Goal: Transaction & Acquisition: Purchase product/service

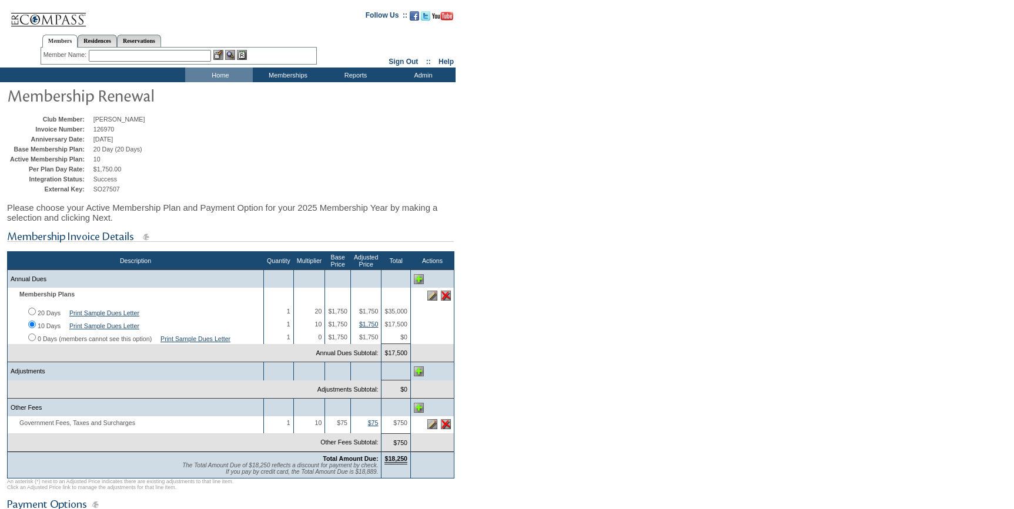
scroll to position [86, 0]
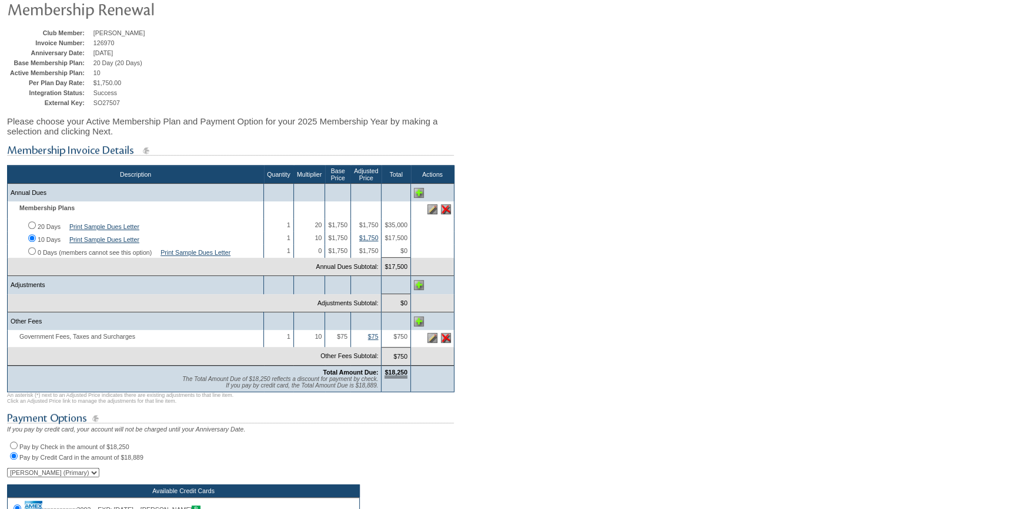
click at [33, 225] on input "20 Days" at bounding box center [32, 226] width 8 height 8
radio input "true"
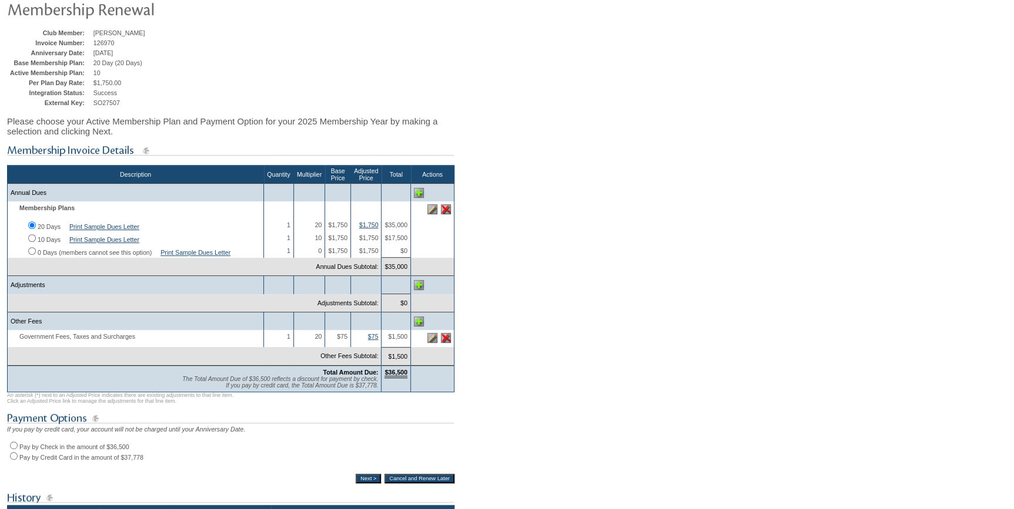
click at [16, 460] on input "Pay by Credit Card in the amount of $37,778" at bounding box center [14, 456] width 8 height 8
radio input "true"
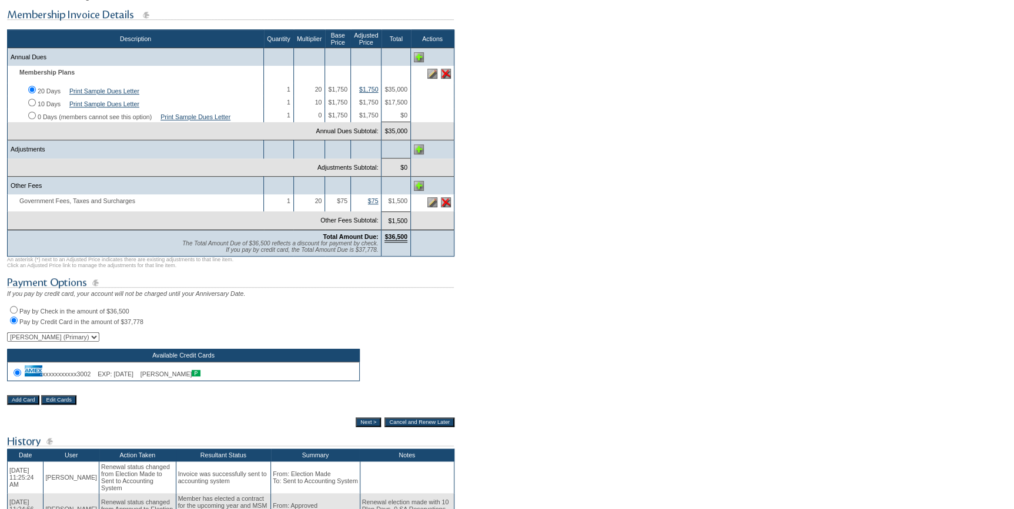
scroll to position [247, 0]
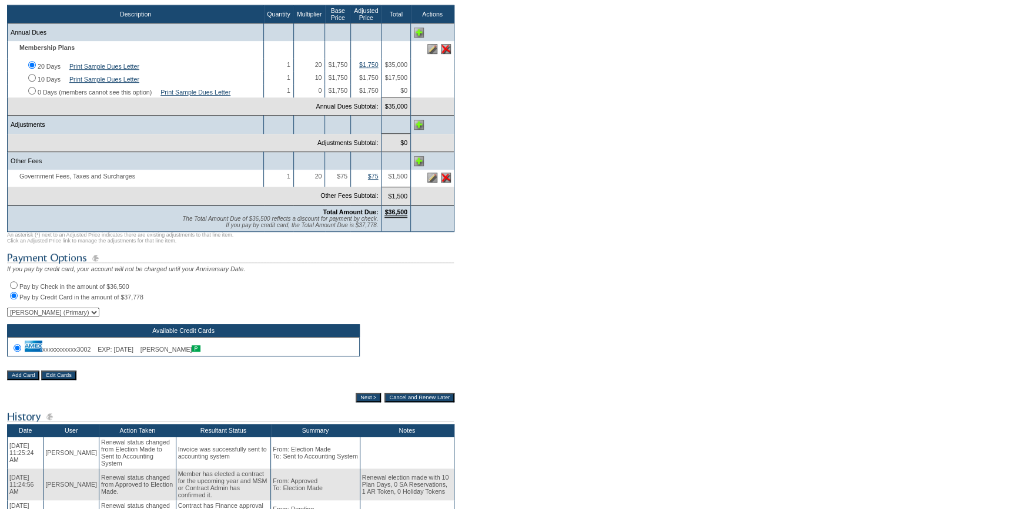
click at [360, 403] on input "Next >" at bounding box center [368, 397] width 25 height 9
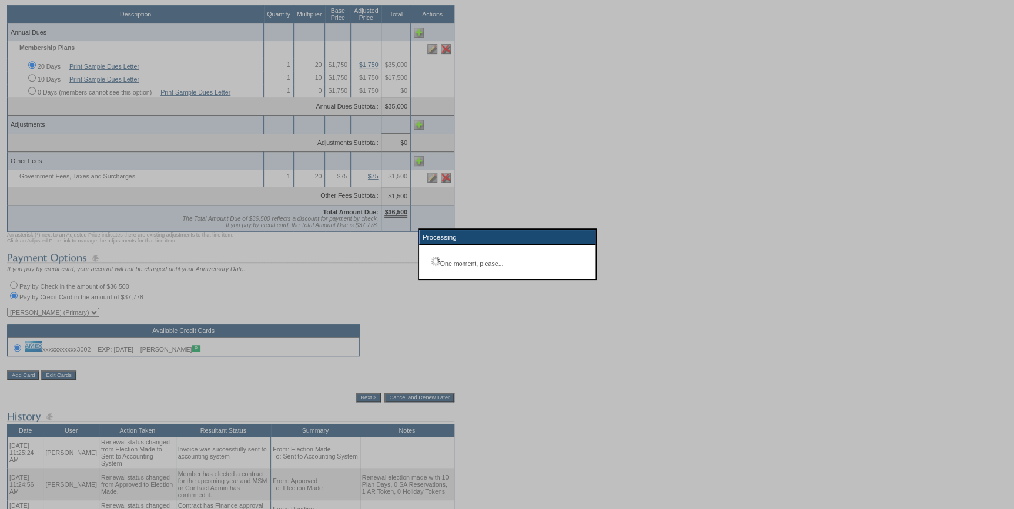
scroll to position [176, 0]
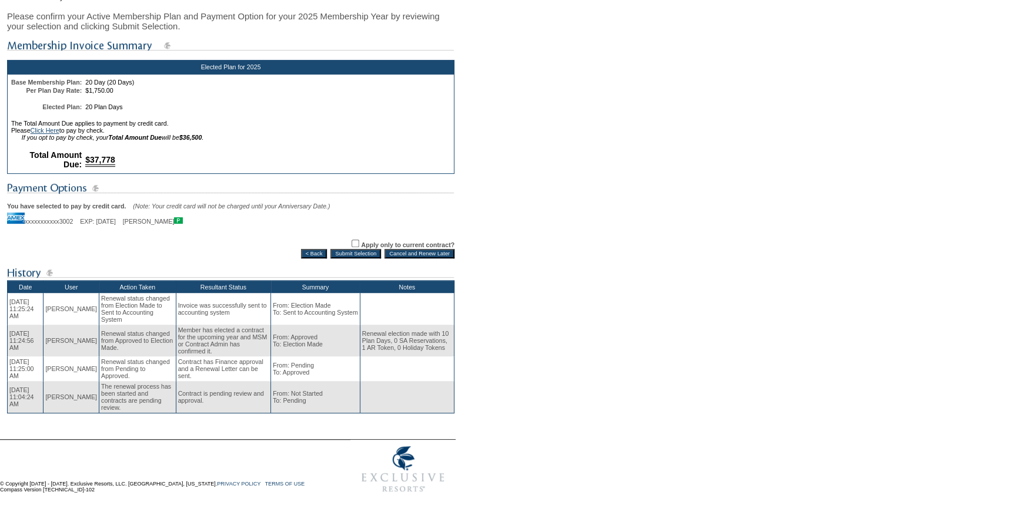
click at [347, 249] on input "Submit Selection" at bounding box center [355, 253] width 51 height 9
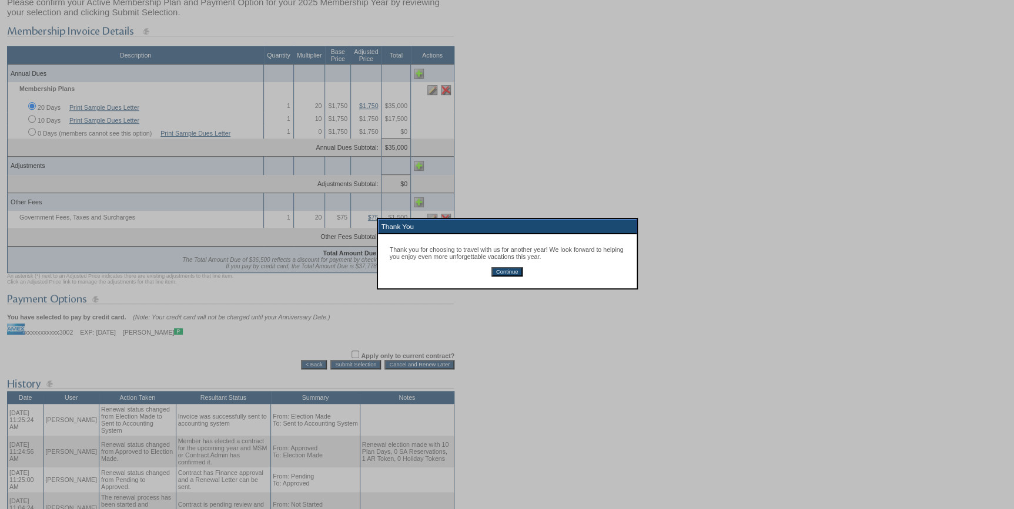
click at [512, 273] on input "Continue" at bounding box center [506, 271] width 31 height 9
